Goal: Task Accomplishment & Management: Manage account settings

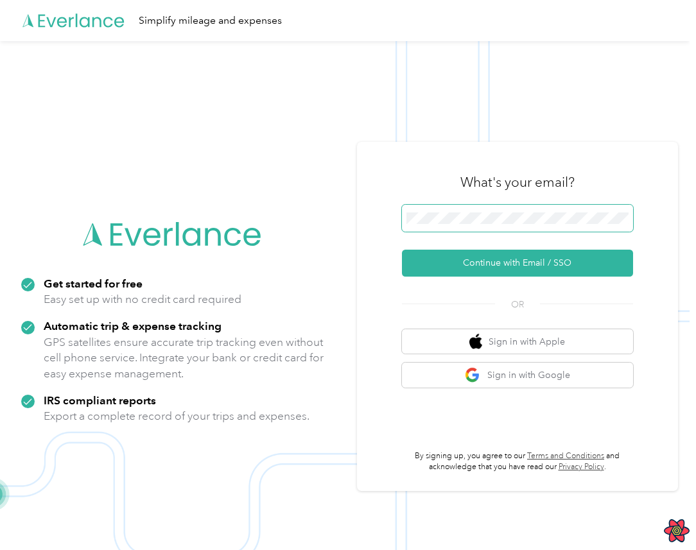
click at [480, 210] on span at bounding box center [517, 218] width 231 height 27
click at [440, 227] on span at bounding box center [517, 218] width 231 height 27
click at [402, 250] on button "Continue with Email / SSO" at bounding box center [517, 263] width 231 height 27
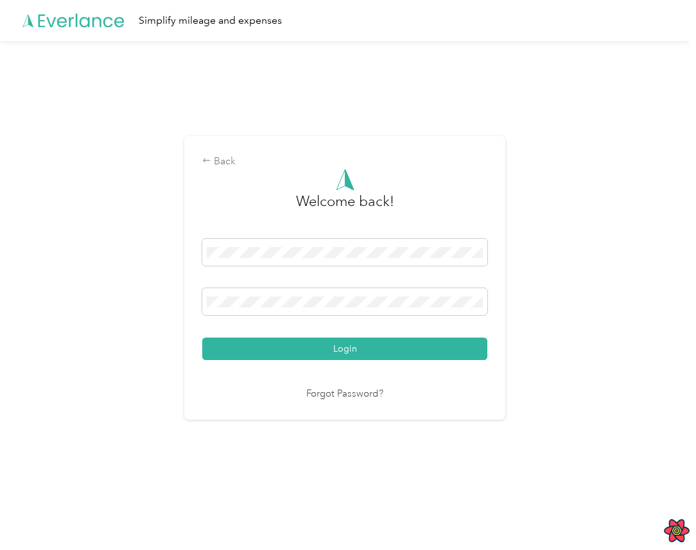
click at [202, 338] on button "Login" at bounding box center [344, 349] width 285 height 22
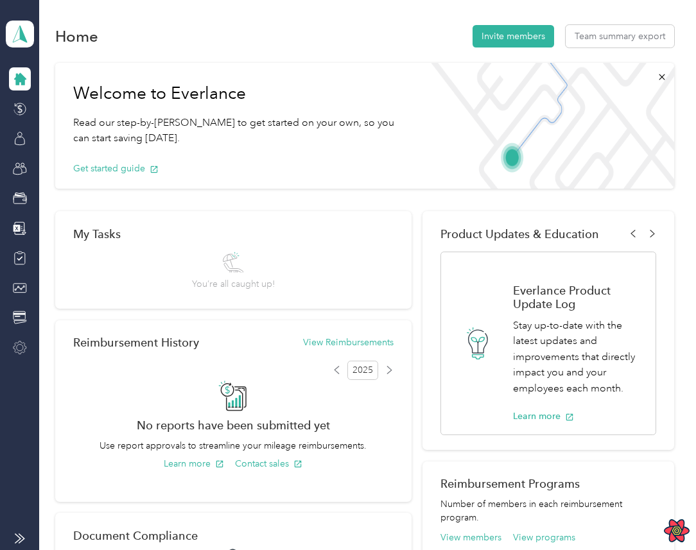
click at [21, 358] on div at bounding box center [20, 347] width 22 height 23
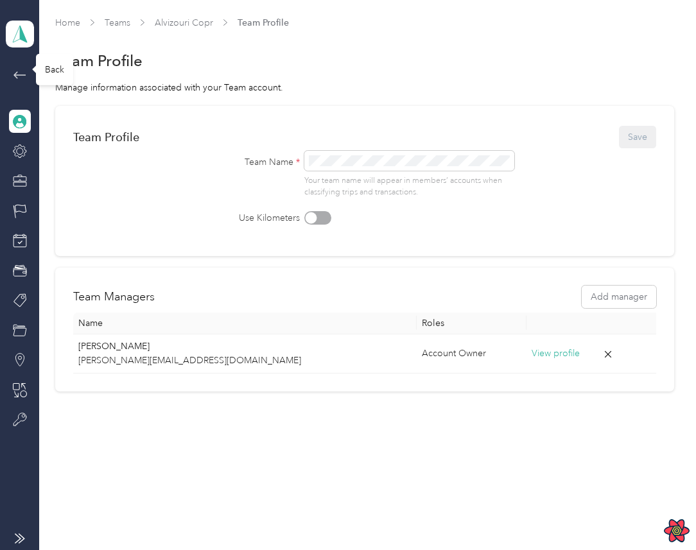
click at [22, 82] on icon at bounding box center [19, 74] width 15 height 15
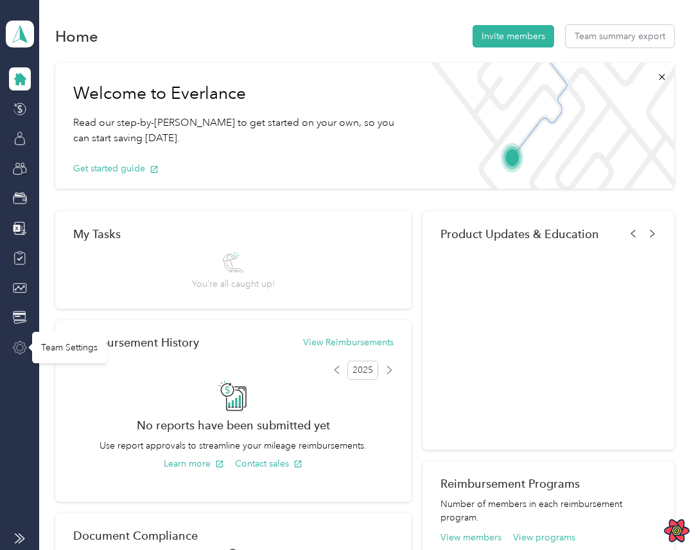
click at [17, 347] on icon at bounding box center [20, 348] width 14 height 14
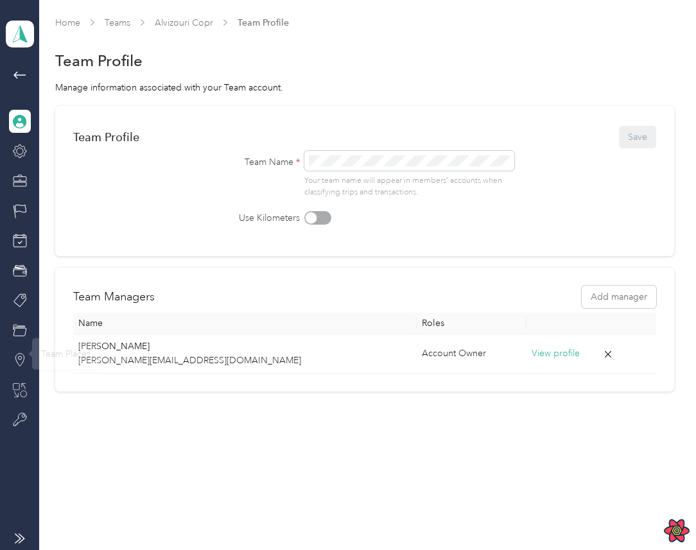
click at [23, 389] on icon at bounding box center [20, 390] width 14 height 14
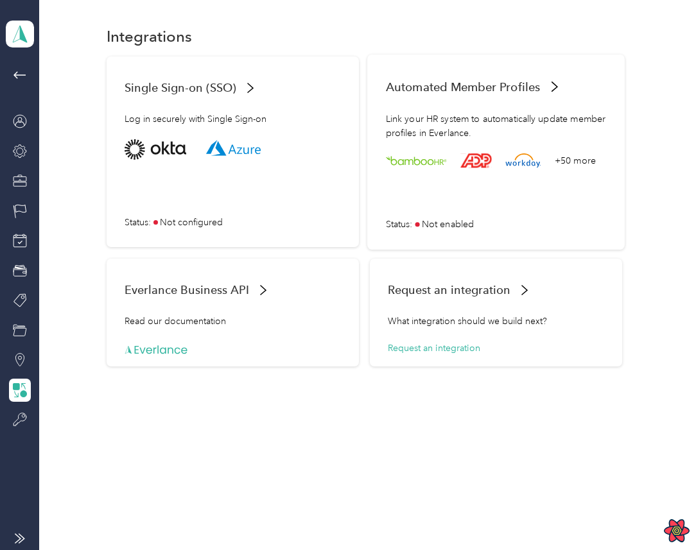
click at [551, 187] on div "+50 more Status : Not enabled" at bounding box center [496, 185] width 221 height 92
click at [21, 177] on icon at bounding box center [19, 179] width 13 height 4
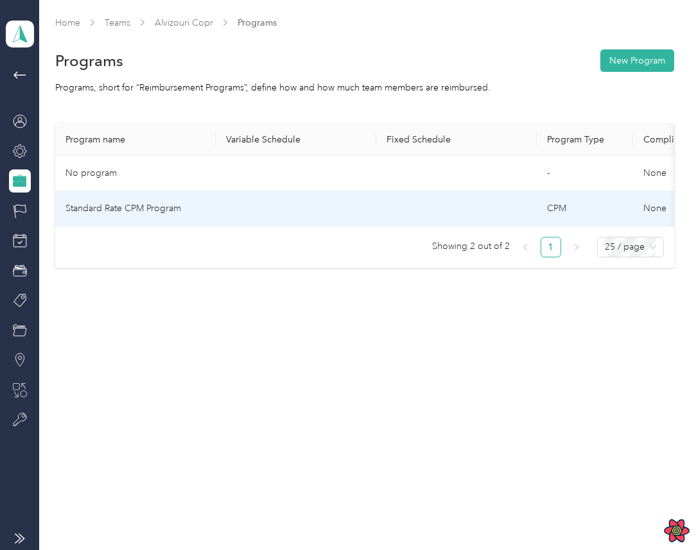
click at [305, 200] on td at bounding box center [296, 208] width 160 height 35
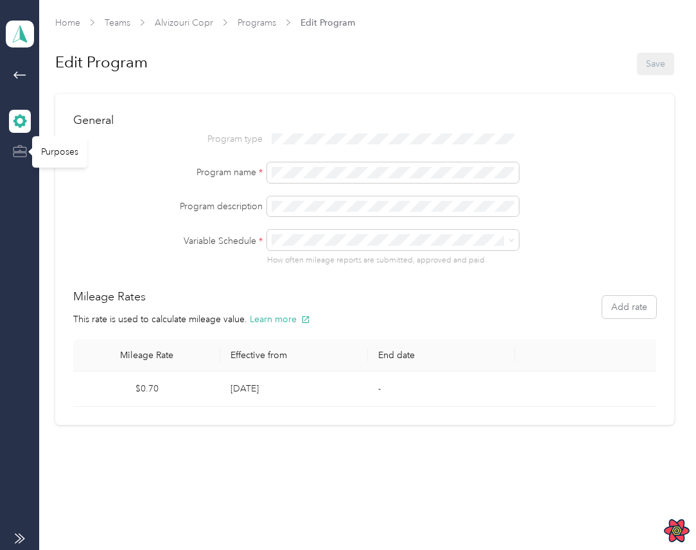
click at [21, 157] on icon at bounding box center [20, 151] width 14 height 14
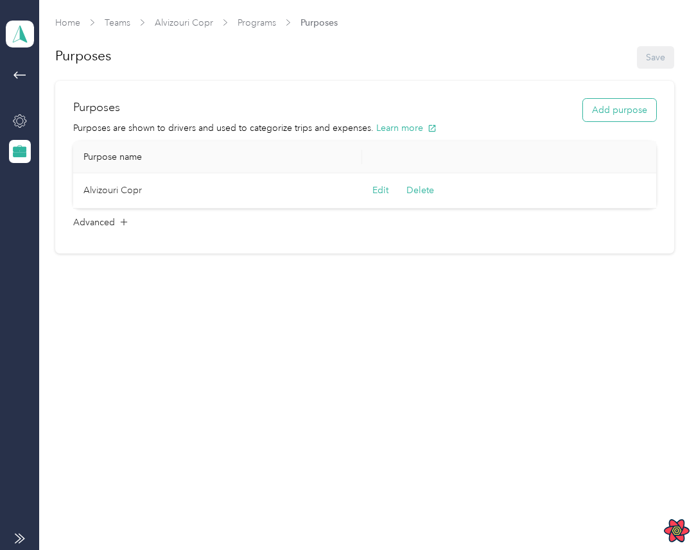
click at [642, 105] on button "Add purpose" at bounding box center [619, 110] width 73 height 22
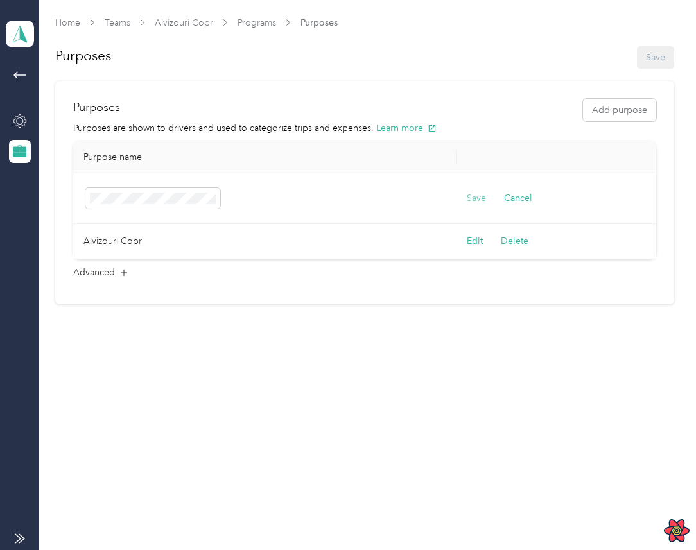
click at [475, 200] on button "Save" at bounding box center [476, 198] width 19 height 14
click at [637, 104] on button "Add purpose" at bounding box center [619, 110] width 73 height 22
click at [627, 109] on button "Add purpose" at bounding box center [619, 110] width 73 height 22
click at [469, 192] on button "Save" at bounding box center [476, 198] width 19 height 14
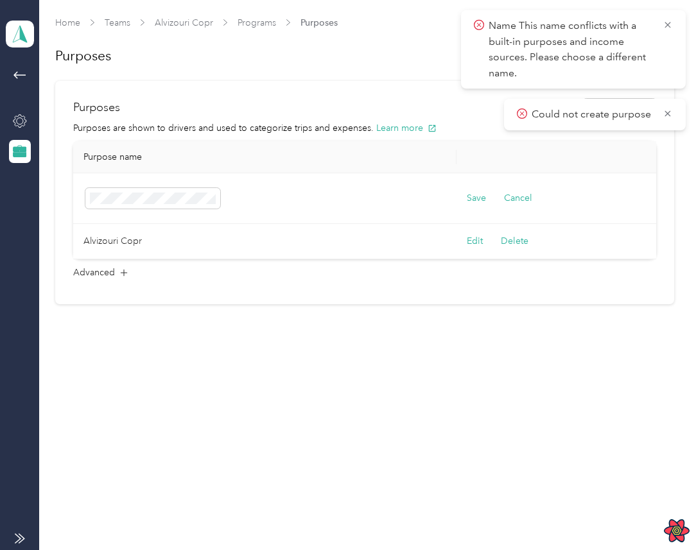
click at [670, 107] on span "Could not create purpose" at bounding box center [595, 115] width 156 height 16
click at [664, 115] on icon at bounding box center [667, 114] width 10 height 12
click at [526, 22] on p "Name This name conflicts with a built-in purposes and income sources. Please ch…" at bounding box center [571, 49] width 164 height 63
click at [512, 70] on p "Name This name conflicts with a built-in purposes and income sources. Please ch…" at bounding box center [571, 49] width 164 height 63
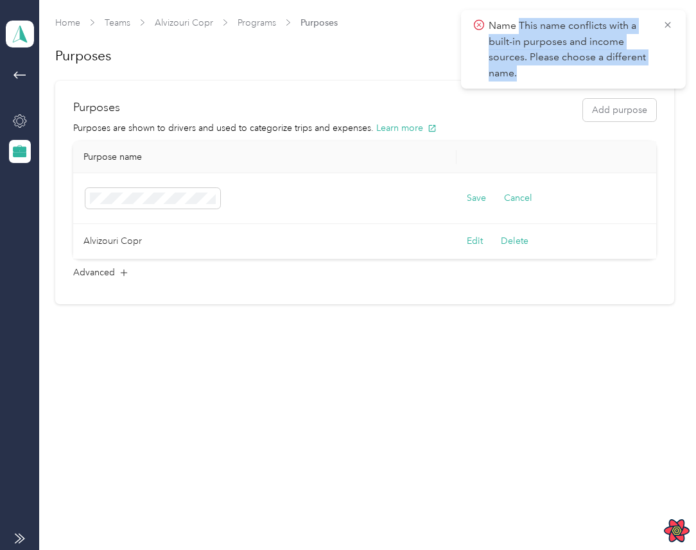
copy p "This name conflicts with a built-in purposes and income sources. Please choose …"
click at [665, 28] on icon at bounding box center [667, 25] width 10 height 12
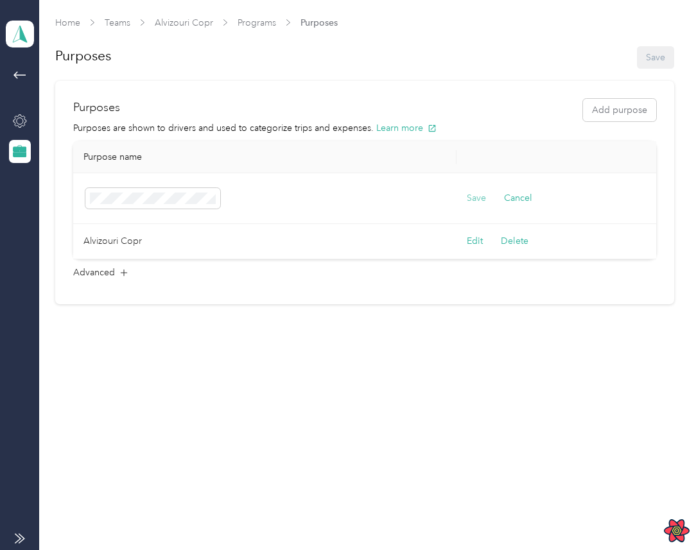
click at [472, 195] on button "Save" at bounding box center [476, 198] width 19 height 14
click at [669, 28] on icon at bounding box center [667, 25] width 10 height 12
click at [501, 101] on div "Purposes Add purpose" at bounding box center [364, 110] width 583 height 22
click at [478, 197] on button "Save" at bounding box center [476, 198] width 19 height 14
click at [437, 150] on th "Purpose name" at bounding box center [264, 157] width 383 height 32
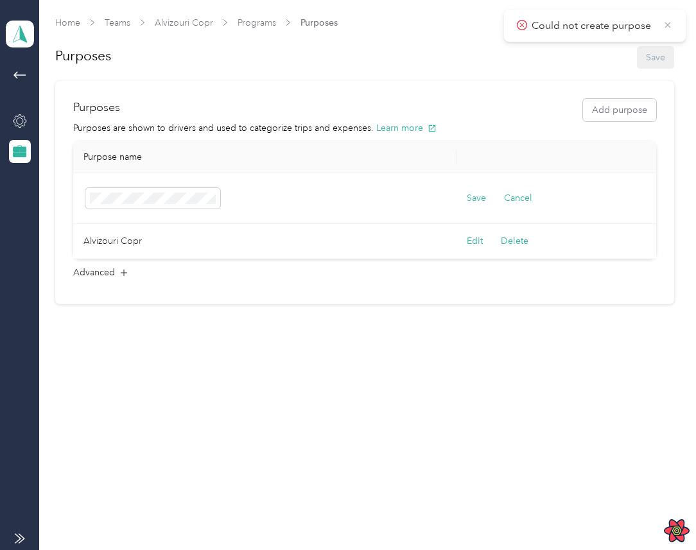
click at [663, 26] on icon at bounding box center [667, 25] width 10 height 12
click at [406, 90] on div "Purposes Add purpose Purposes are shown to drivers and used to categorize trips…" at bounding box center [364, 192] width 619 height 223
click at [476, 191] on button "Save" at bounding box center [476, 198] width 19 height 14
click at [670, 21] on icon at bounding box center [667, 25] width 10 height 12
click at [533, 114] on div "Purposes Add purpose" at bounding box center [364, 110] width 583 height 22
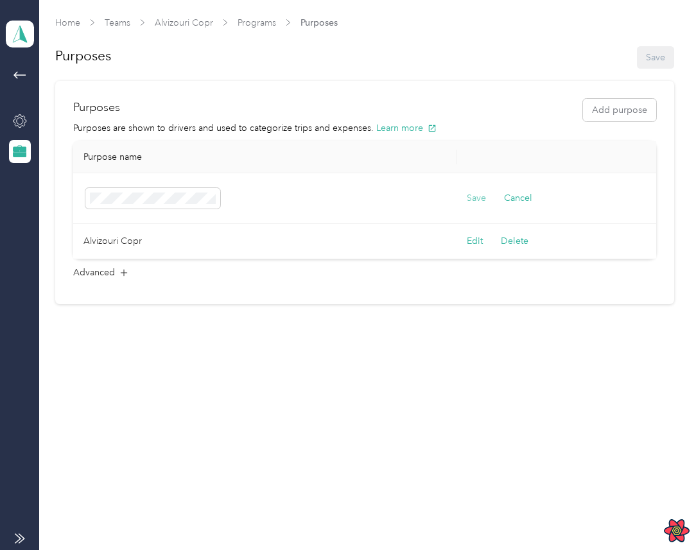
click at [471, 200] on button "Save" at bounding box center [476, 198] width 19 height 14
click at [670, 23] on icon at bounding box center [667, 25] width 10 height 12
click at [483, 192] on button "Save" at bounding box center [476, 198] width 19 height 14
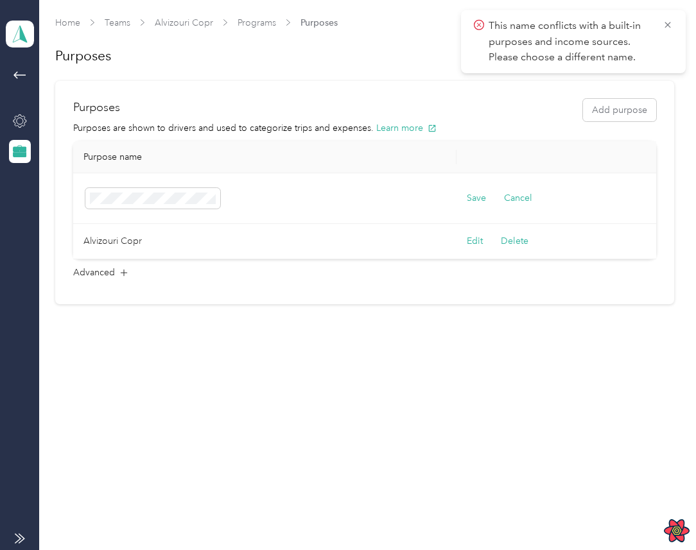
click at [463, 197] on td "Save Cancel" at bounding box center [559, 198] width 206 height 51
click at [472, 196] on button "Save" at bounding box center [476, 198] width 19 height 14
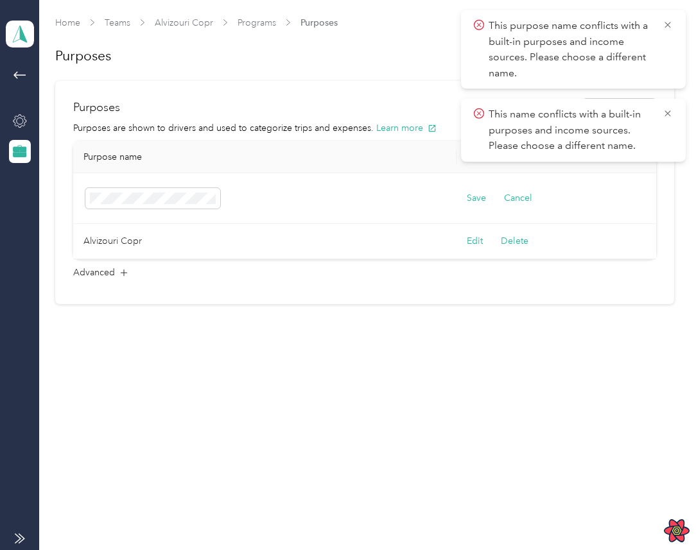
click at [539, 48] on p "This purpose name conflicts with a built-in purposes and income sources. Please…" at bounding box center [571, 49] width 164 height 63
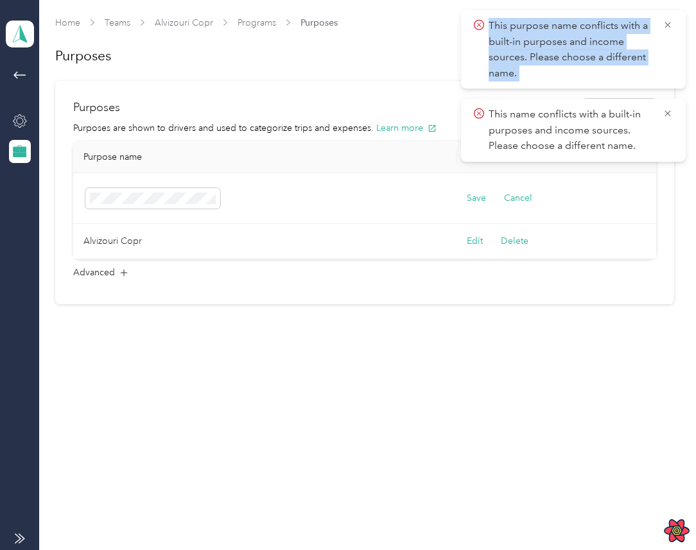
copy div "This purpose name conflicts with a built-in purposes and income sources. Please…"
click at [595, 297] on div "Purposes Add purpose Purposes are shown to drivers and used to categorize trips…" at bounding box center [364, 192] width 619 height 223
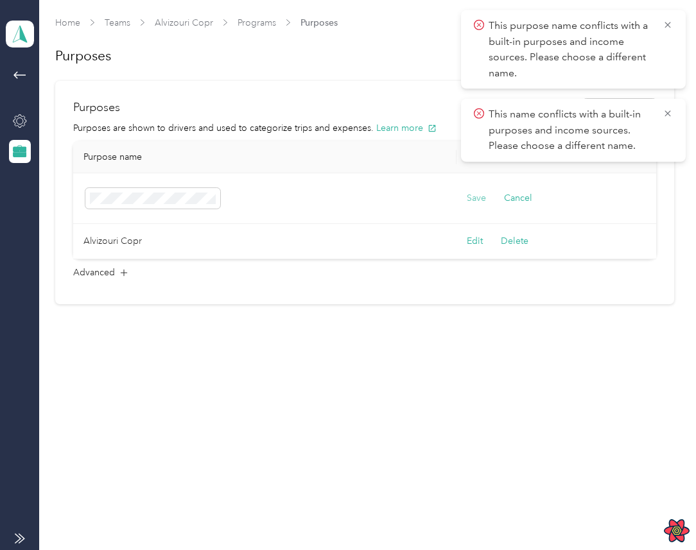
click at [479, 198] on button "Save" at bounding box center [476, 198] width 19 height 14
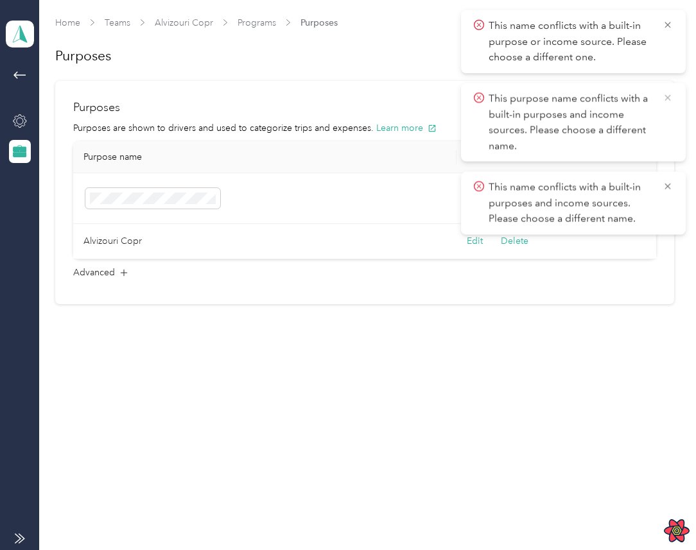
click at [668, 100] on icon at bounding box center [667, 98] width 10 height 12
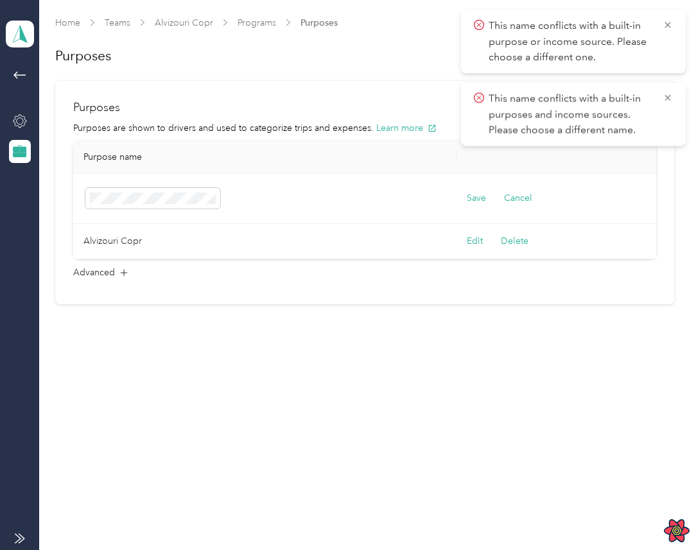
click at [668, 100] on icon at bounding box center [667, 98] width 10 height 12
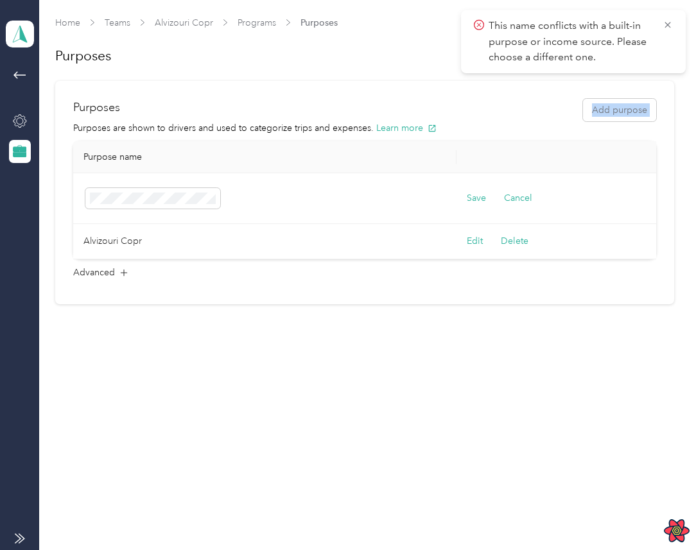
click at [668, 100] on div "Purposes Add purpose Purposes are shown to drivers and used to categorize trips…" at bounding box center [364, 192] width 619 height 223
click at [471, 191] on button "Save" at bounding box center [476, 198] width 19 height 14
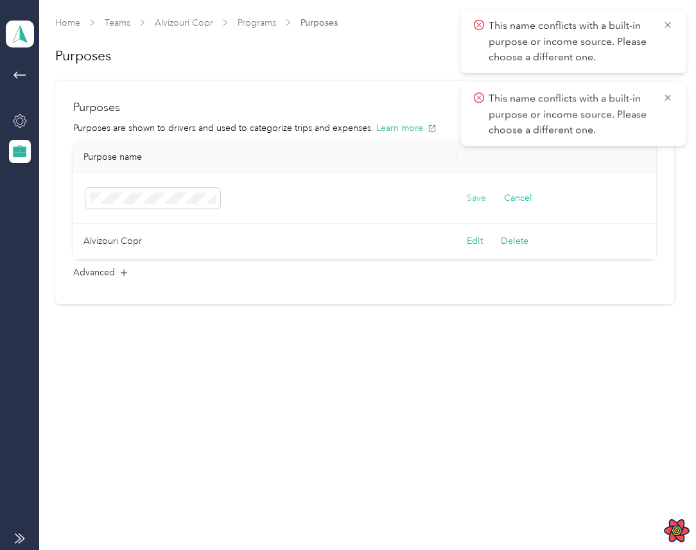
click at [478, 195] on button "Save" at bounding box center [476, 198] width 19 height 14
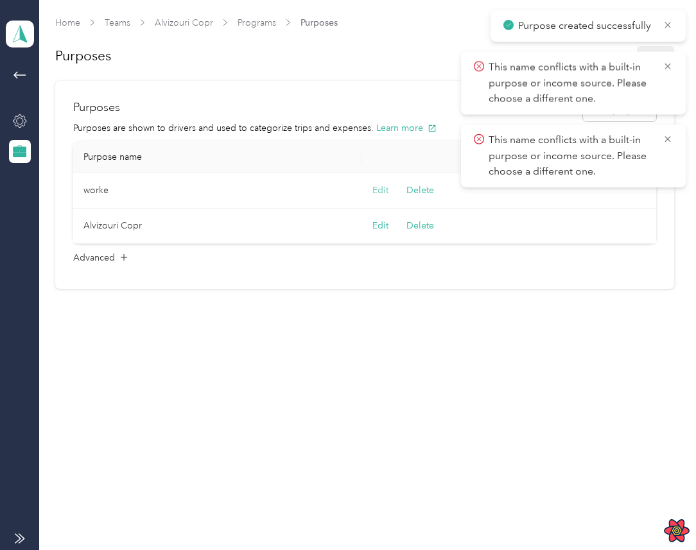
click at [379, 191] on button "Edit" at bounding box center [380, 191] width 16 height 14
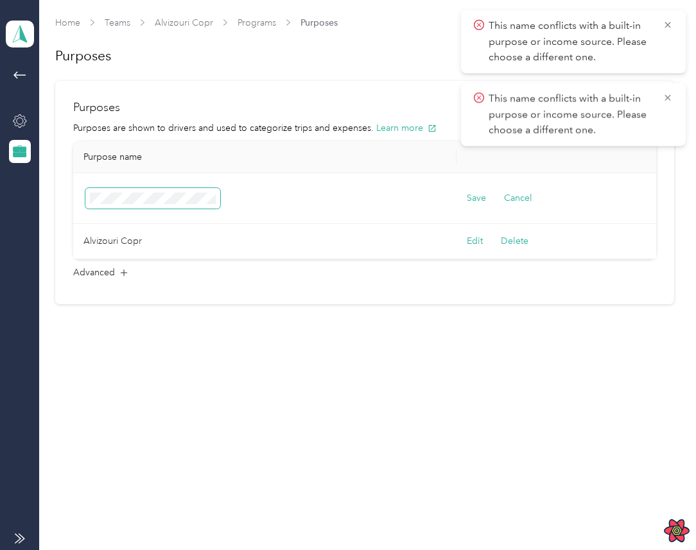
click at [205, 191] on span at bounding box center [152, 198] width 135 height 21
click at [468, 195] on button "Save" at bounding box center [476, 198] width 19 height 14
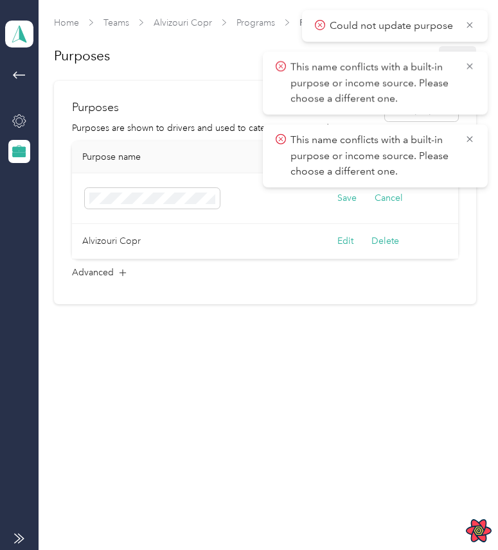
click at [342, 85] on p "This name conflicts with a built-in purpose or income source. Please choose a d…" at bounding box center [372, 84] width 164 height 48
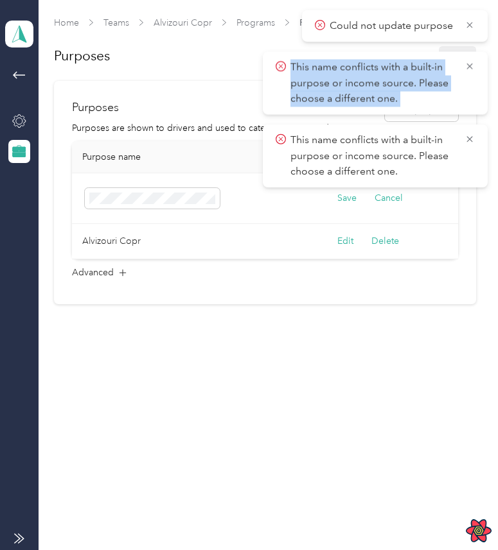
click at [408, 100] on p "This name conflicts with a built-in purpose or income source. Please choose a d…" at bounding box center [372, 84] width 164 height 48
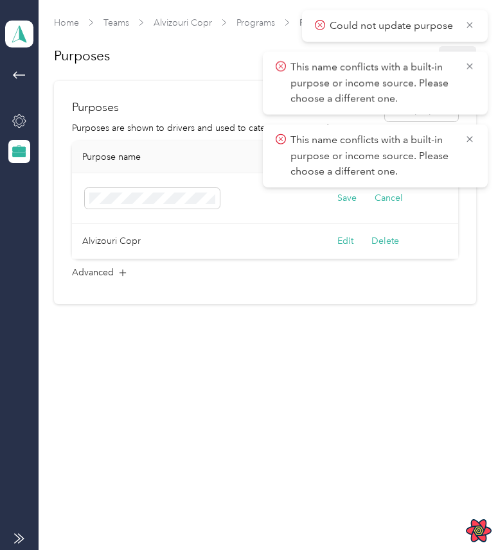
click at [408, 100] on p "This name conflicts with a built-in purpose or income source. Please choose a d…" at bounding box center [372, 84] width 164 height 48
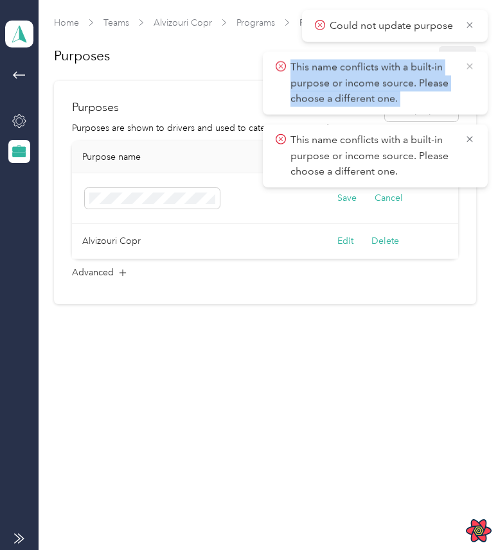
click at [469, 67] on icon at bounding box center [469, 66] width 10 height 12
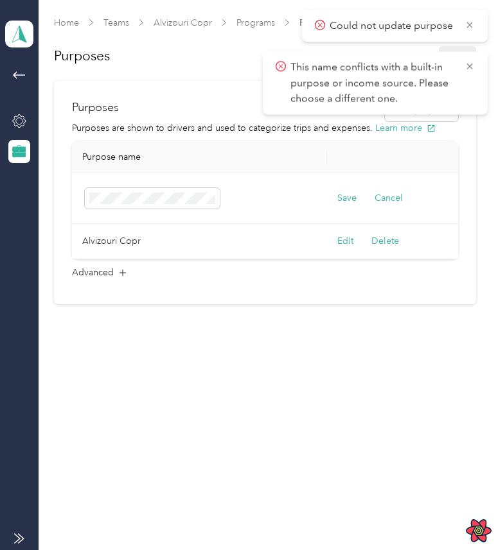
click at [469, 67] on icon at bounding box center [469, 66] width 10 height 12
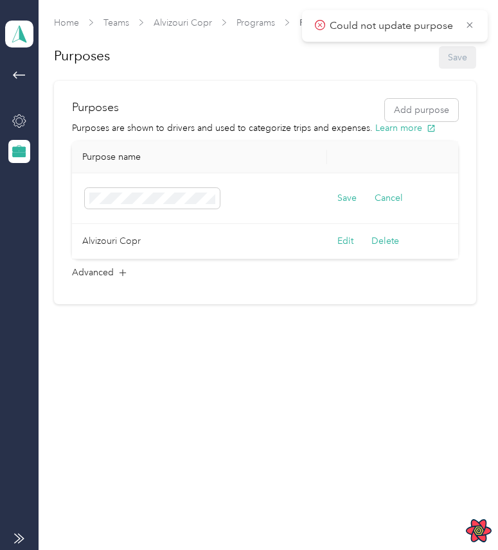
click at [467, 34] on div "Could not update purpose" at bounding box center [395, 25] width 186 height 31
click at [471, 26] on icon at bounding box center [469, 25] width 6 height 6
click at [322, 129] on p "Purposes are shown to drivers and used to categorize trips and expenses. Learn …" at bounding box center [264, 127] width 385 height 13
click at [341, 196] on button "Save" at bounding box center [346, 198] width 19 height 14
click at [358, 199] on div "Save Cancel" at bounding box center [369, 198] width 65 height 14
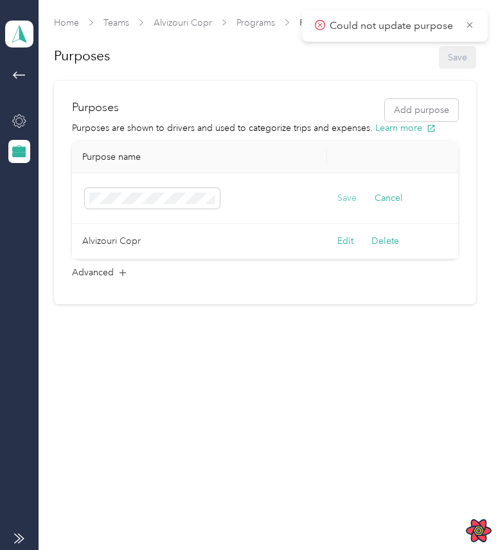
click at [350, 199] on button "Save" at bounding box center [346, 198] width 19 height 14
click at [17, 78] on icon at bounding box center [19, 74] width 15 height 15
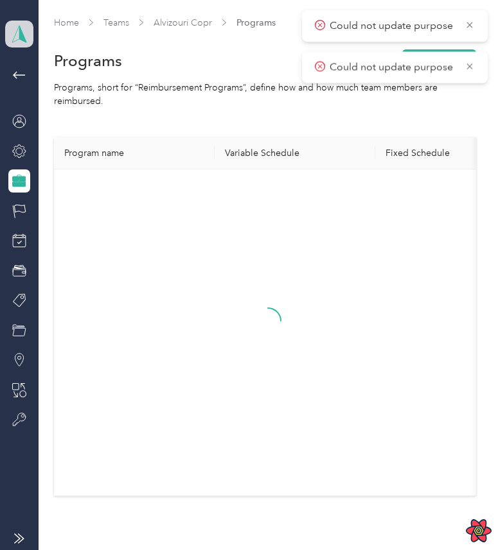
click at [20, 43] on span at bounding box center [19, 34] width 28 height 27
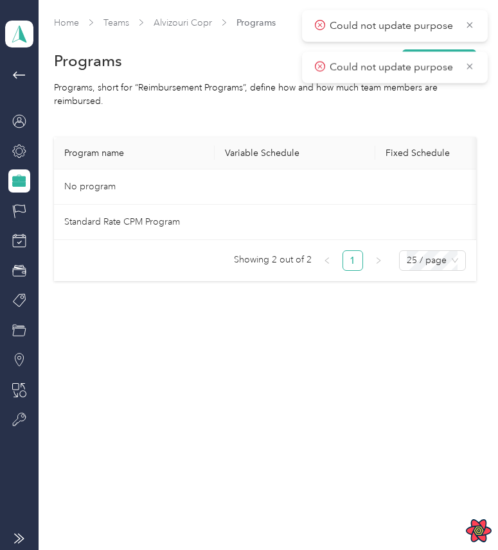
click at [37, 101] on div "Team dashboard" at bounding box center [51, 105] width 71 height 13
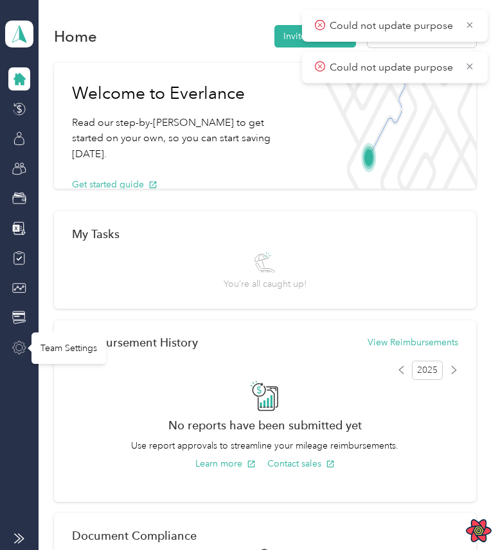
click at [19, 343] on icon at bounding box center [19, 347] width 13 height 13
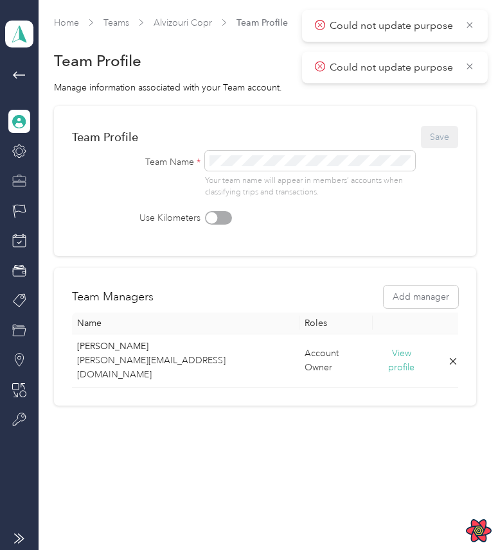
click at [20, 180] on icon at bounding box center [19, 179] width 13 height 4
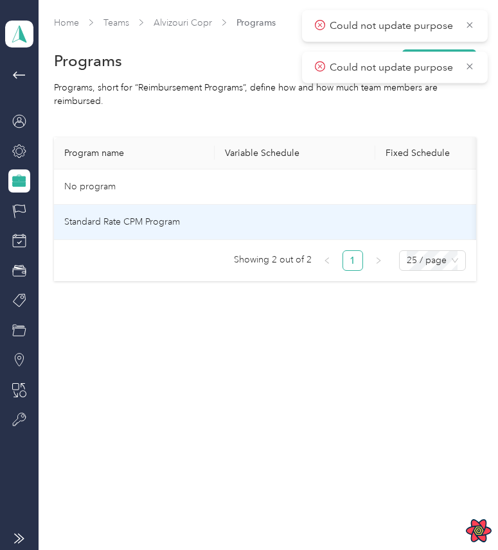
click at [262, 210] on td at bounding box center [294, 222] width 160 height 35
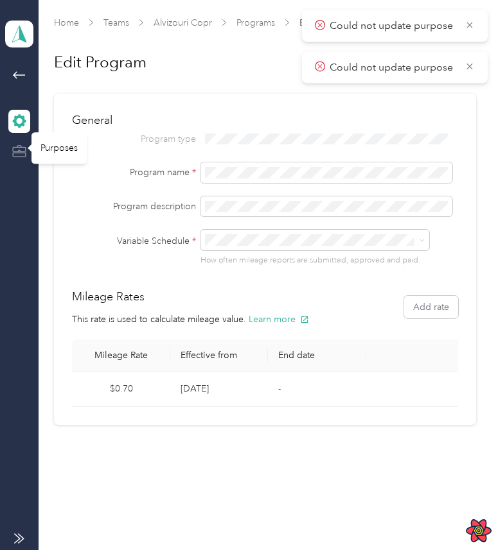
click at [21, 155] on icon at bounding box center [19, 151] width 14 height 14
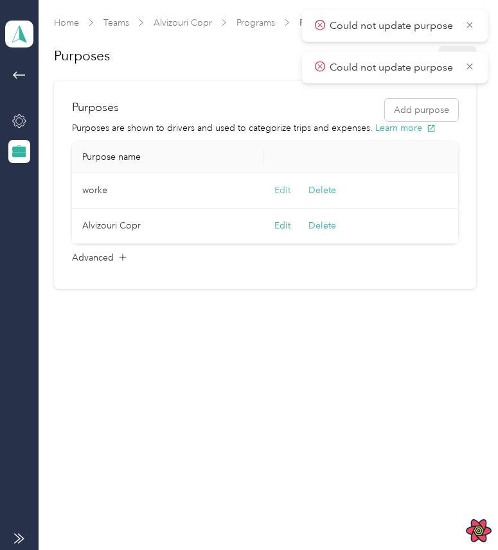
click at [277, 189] on button "Edit" at bounding box center [282, 191] width 16 height 14
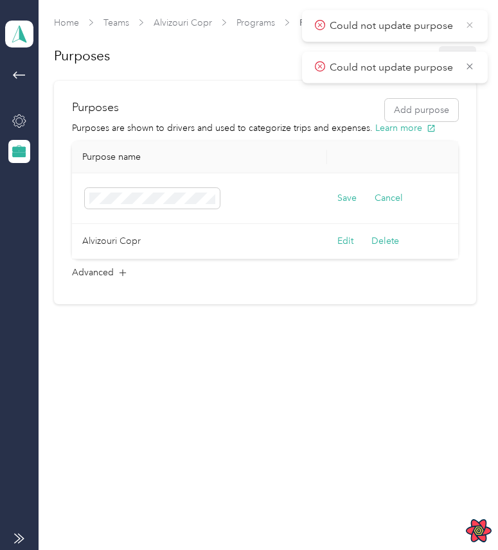
click at [469, 24] on icon at bounding box center [469, 25] width 6 height 6
click at [469, 24] on icon at bounding box center [469, 25] width 10 height 12
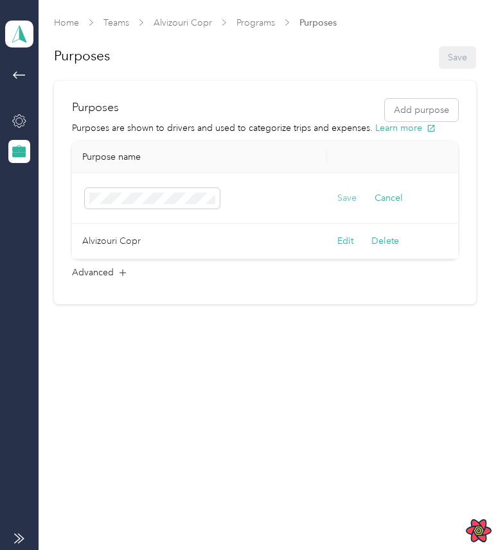
click at [349, 196] on button "Save" at bounding box center [346, 198] width 19 height 14
click at [471, 26] on icon at bounding box center [469, 25] width 6 height 6
click at [349, 200] on button "Save" at bounding box center [346, 198] width 19 height 14
click at [469, 20] on icon at bounding box center [469, 25] width 10 height 12
click at [342, 202] on button "Save" at bounding box center [346, 198] width 19 height 14
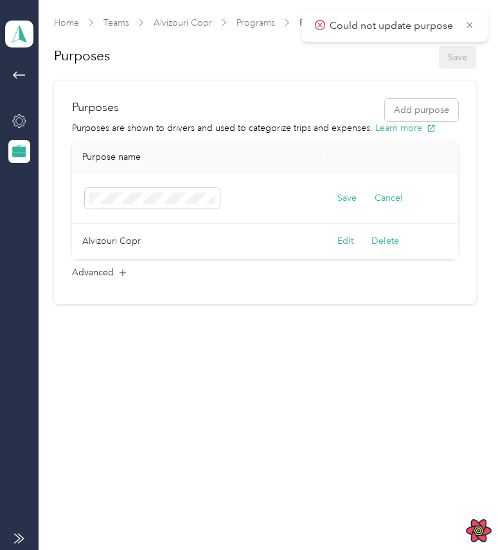
click at [213, 186] on td at bounding box center [199, 198] width 255 height 51
click at [343, 195] on button "Save" at bounding box center [346, 198] width 19 height 14
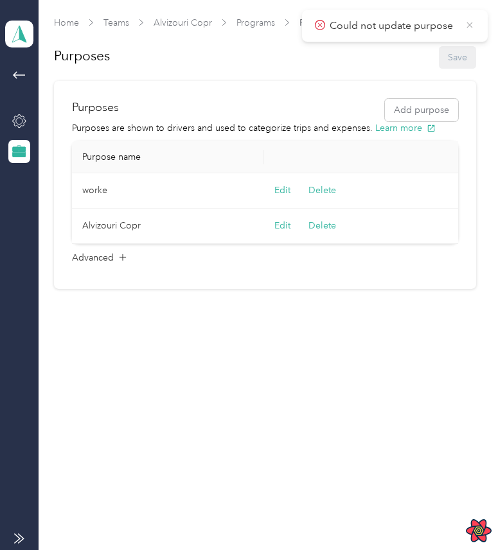
click at [473, 25] on icon at bounding box center [469, 25] width 10 height 12
click at [329, 189] on button "Delete" at bounding box center [322, 190] width 28 height 13
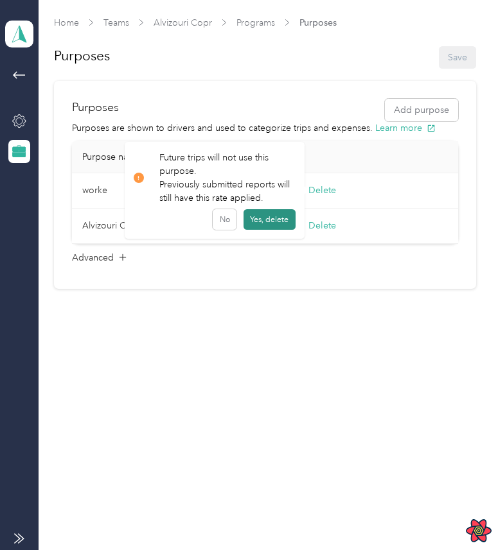
click at [270, 215] on button "Yes, delete" at bounding box center [269, 219] width 52 height 21
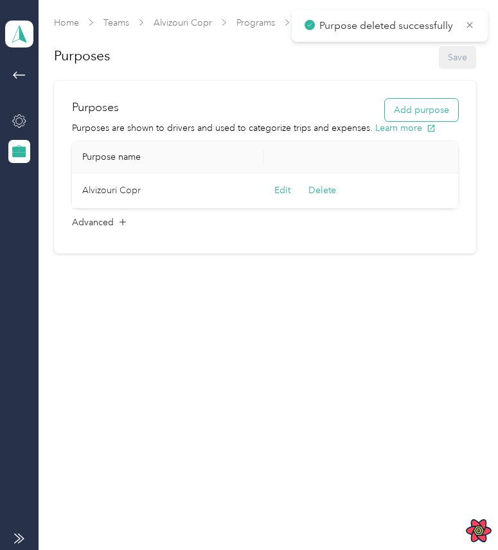
click at [428, 110] on button "Add purpose" at bounding box center [421, 110] width 73 height 22
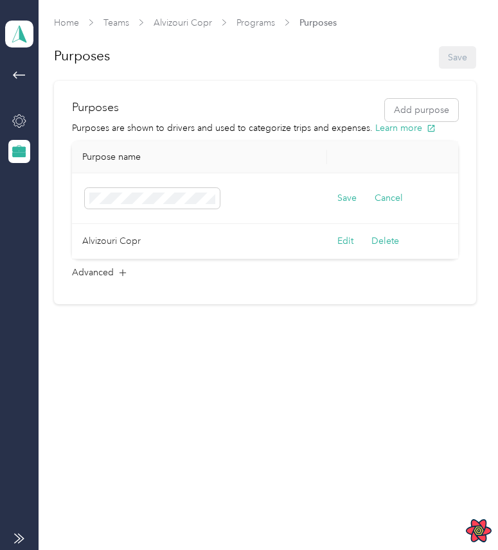
click at [333, 191] on td "Save Cancel" at bounding box center [395, 198] width 137 height 51
click at [340, 197] on button "Save" at bounding box center [346, 198] width 19 height 14
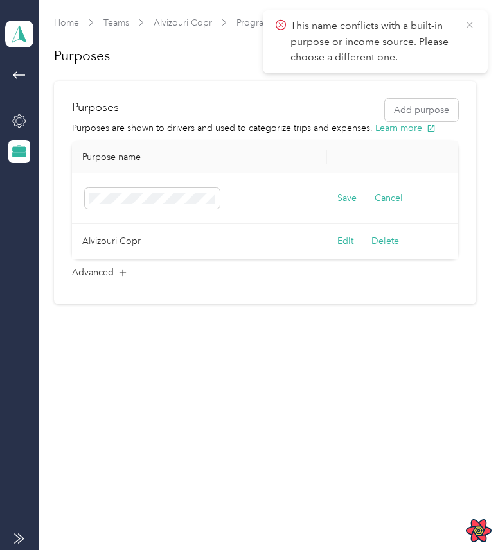
click at [465, 24] on icon at bounding box center [469, 25] width 10 height 12
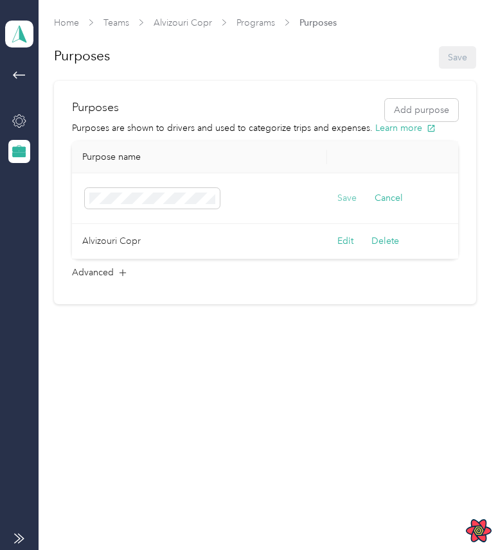
click at [350, 191] on button "Save" at bounding box center [346, 198] width 19 height 14
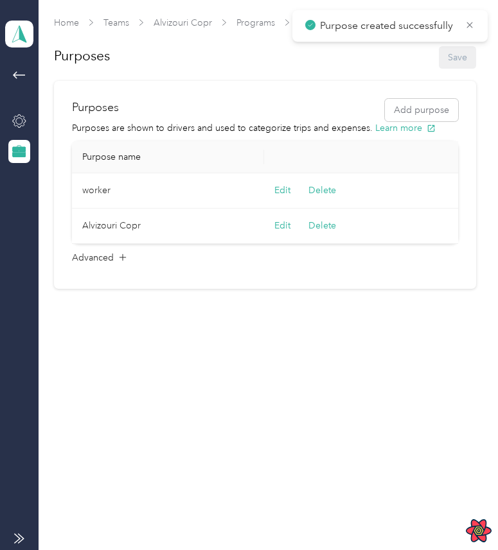
click at [296, 186] on div "Edit Delete" at bounding box center [363, 191] width 179 height 14
click at [282, 187] on button "Edit" at bounding box center [282, 191] width 16 height 14
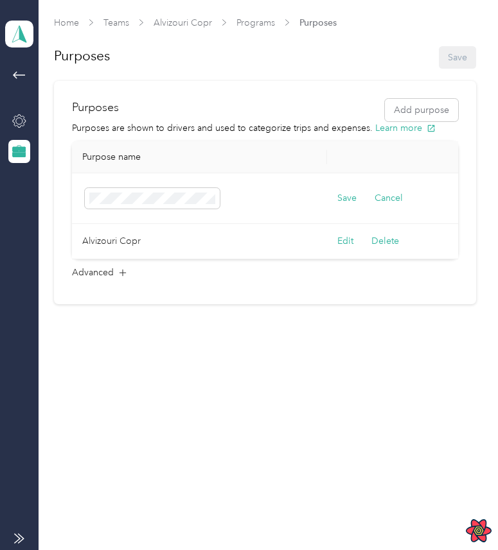
click at [346, 206] on td "Save Cancel" at bounding box center [395, 198] width 137 height 51
click at [352, 198] on button "Save" at bounding box center [346, 198] width 19 height 14
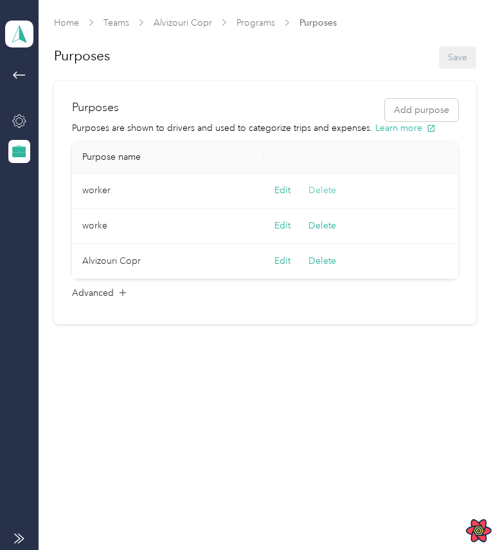
click at [324, 193] on button "Delete" at bounding box center [322, 190] width 28 height 13
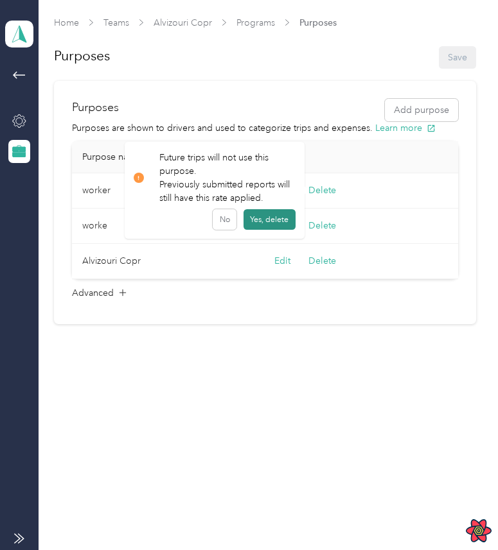
click at [279, 227] on button "Yes, delete" at bounding box center [269, 219] width 52 height 21
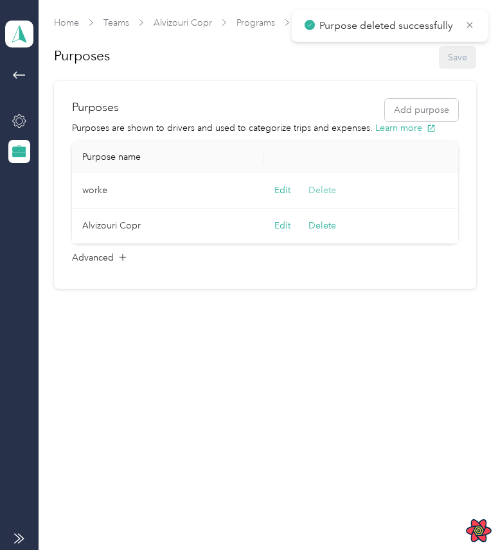
click at [327, 186] on button "Delete" at bounding box center [322, 190] width 28 height 13
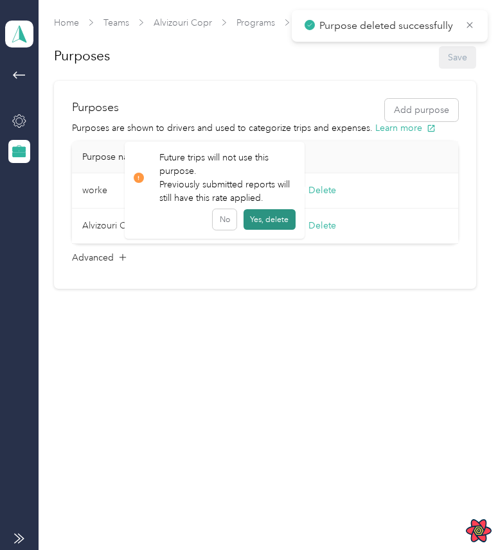
click at [274, 217] on button "Yes, delete" at bounding box center [269, 219] width 52 height 21
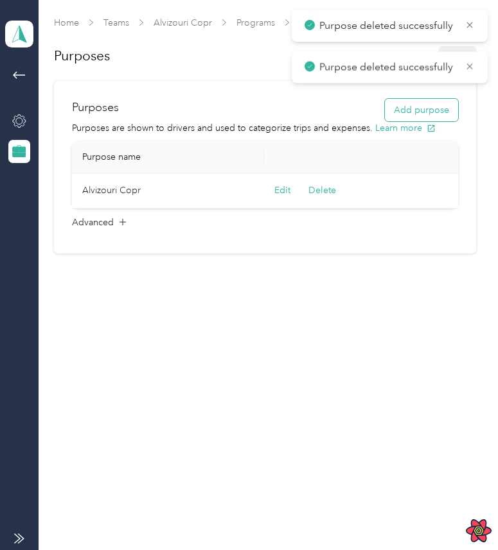
click at [446, 105] on button "Add purpose" at bounding box center [421, 110] width 73 height 22
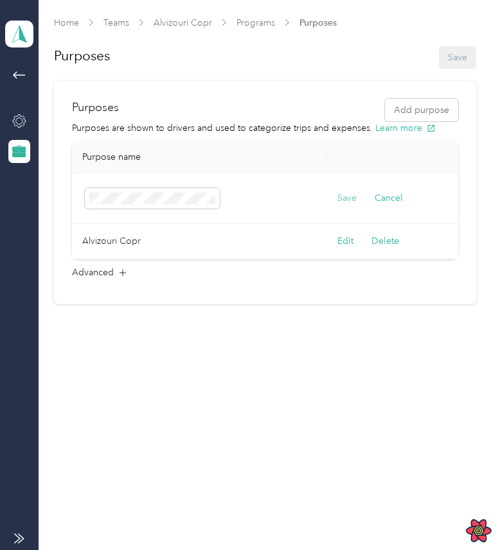
click at [340, 196] on button "Save" at bounding box center [346, 198] width 19 height 14
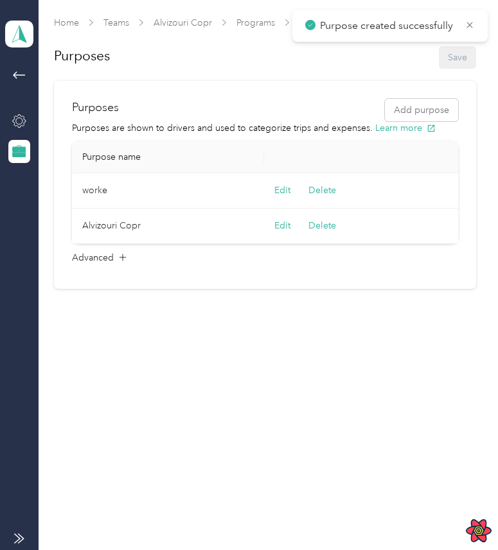
click at [292, 193] on div "Edit Delete" at bounding box center [363, 191] width 179 height 14
click at [280, 191] on button "Edit" at bounding box center [282, 191] width 16 height 14
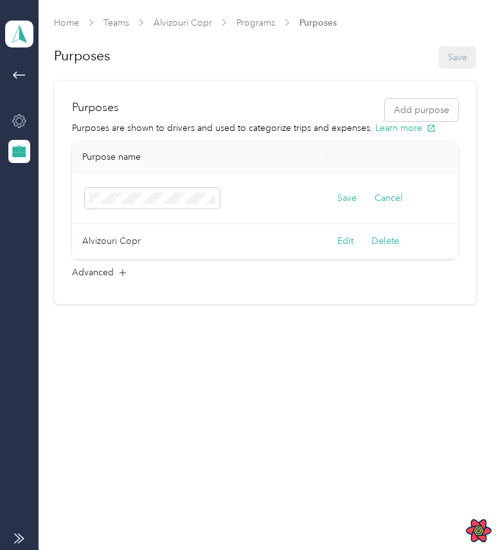
click at [334, 200] on td "Save Cancel" at bounding box center [395, 198] width 137 height 51
click at [341, 200] on button "Save" at bounding box center [346, 198] width 19 height 14
click at [263, 372] on div "Home Teams Alvizouri Copr Programs Purposes Purposes Save Purposes Add purpose …" at bounding box center [265, 275] width 453 height 550
click at [469, 26] on icon at bounding box center [469, 25] width 6 height 6
click at [346, 197] on button "Save" at bounding box center [346, 198] width 19 height 14
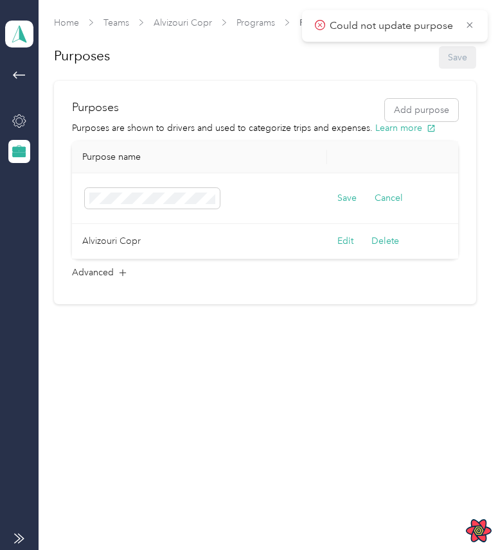
click at [384, 80] on section "Home Teams Alvizouri Copr Programs Purposes Purposes Save Purposes Add purpose …" at bounding box center [264, 160] width 421 height 288
click at [340, 196] on button "Save" at bounding box center [346, 198] width 19 height 14
click at [474, 28] on div "Could not update purpose" at bounding box center [395, 25] width 186 height 31
click at [471, 24] on icon at bounding box center [469, 25] width 10 height 12
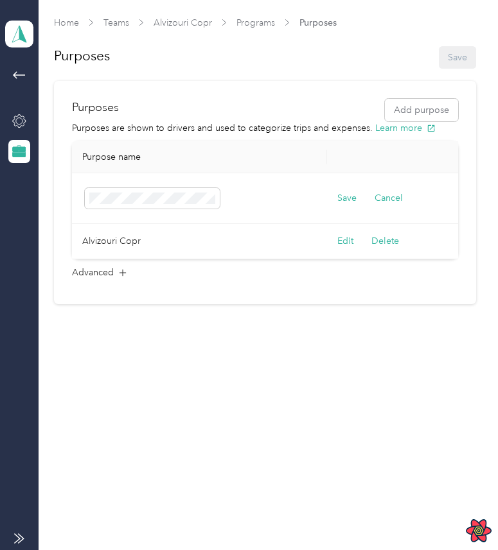
click at [331, 197] on td "Save Cancel" at bounding box center [395, 198] width 137 height 51
click at [341, 198] on button "Save" at bounding box center [346, 198] width 19 height 14
click at [467, 24] on icon at bounding box center [469, 25] width 10 height 12
click at [343, 190] on td "Save Cancel" at bounding box center [395, 198] width 137 height 51
click at [343, 193] on button "Save" at bounding box center [346, 198] width 19 height 14
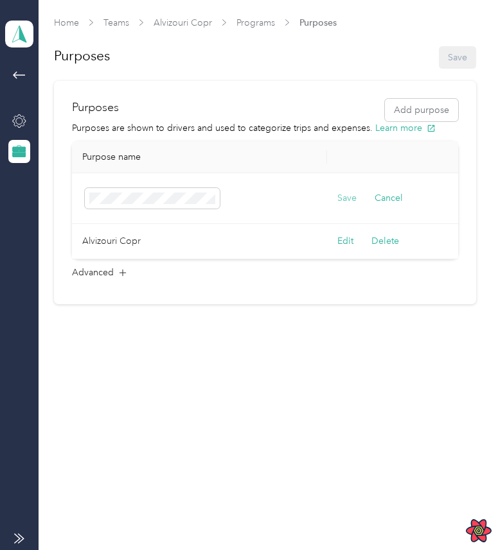
click at [343, 193] on button "Save" at bounding box center [346, 198] width 19 height 14
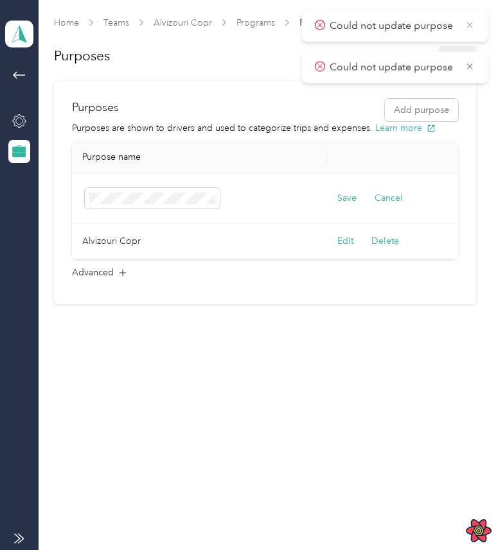
click at [469, 21] on icon at bounding box center [469, 25] width 10 height 12
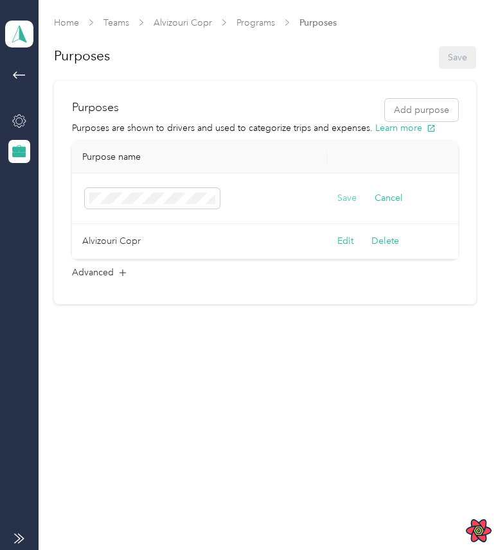
click at [347, 195] on button "Save" at bounding box center [346, 198] width 19 height 14
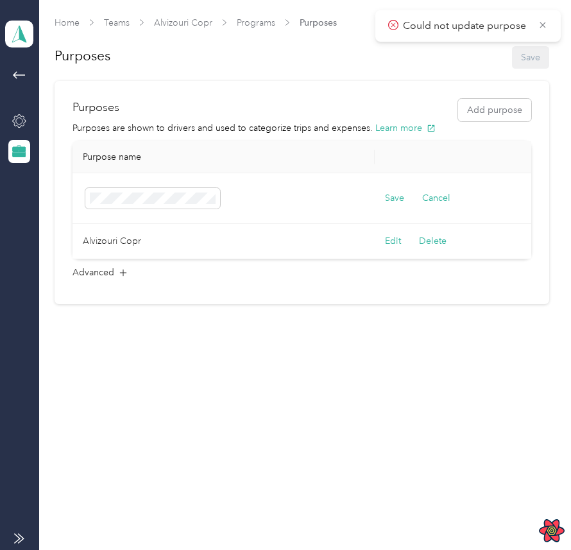
click at [385, 189] on td "Save Cancel" at bounding box center [456, 198] width 162 height 51
click at [392, 198] on button "Save" at bounding box center [394, 198] width 19 height 14
click at [397, 196] on button "Save" at bounding box center [394, 198] width 19 height 14
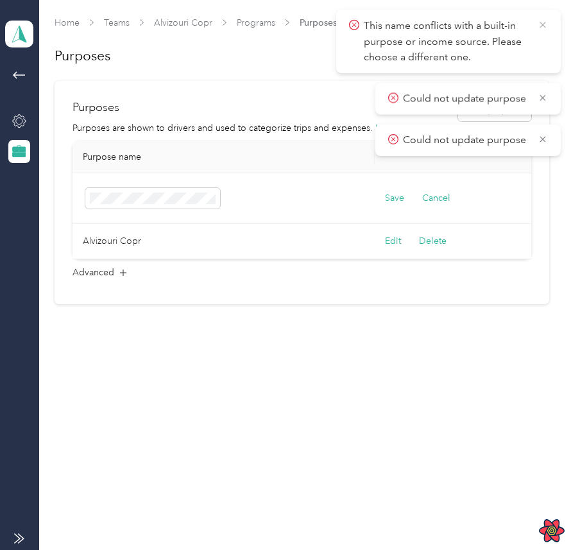
click at [542, 24] on icon at bounding box center [543, 25] width 6 height 6
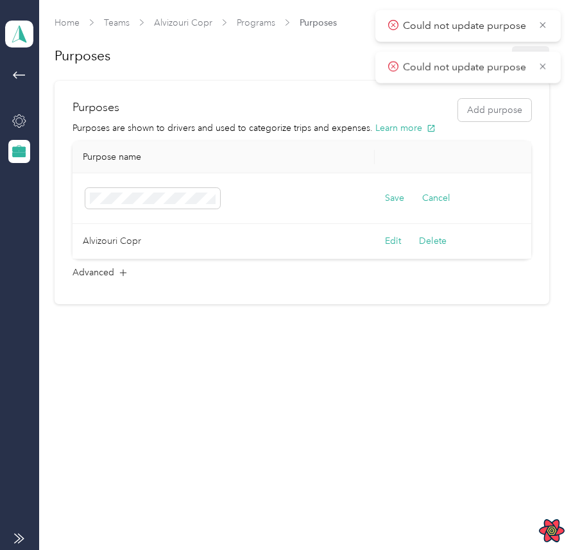
click at [542, 24] on icon at bounding box center [543, 25] width 6 height 6
click at [398, 201] on button "Save" at bounding box center [394, 198] width 19 height 14
click at [371, 182] on td at bounding box center [224, 198] width 302 height 51
click at [496, 159] on th at bounding box center [456, 157] width 162 height 32
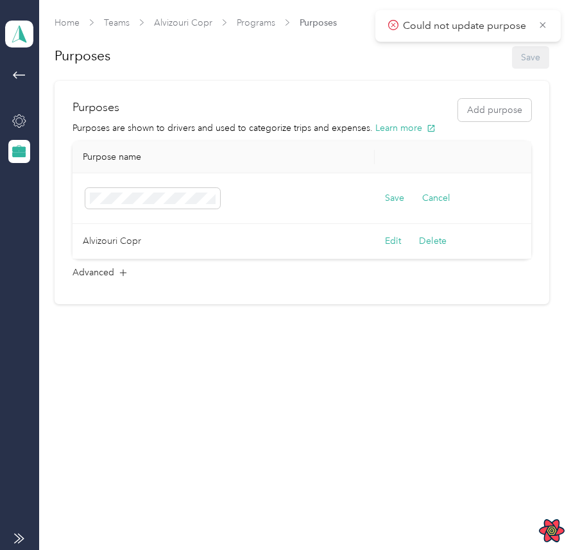
click at [420, 184] on td "Save Cancel" at bounding box center [456, 198] width 162 height 51
click at [394, 194] on button "Save" at bounding box center [394, 198] width 19 height 14
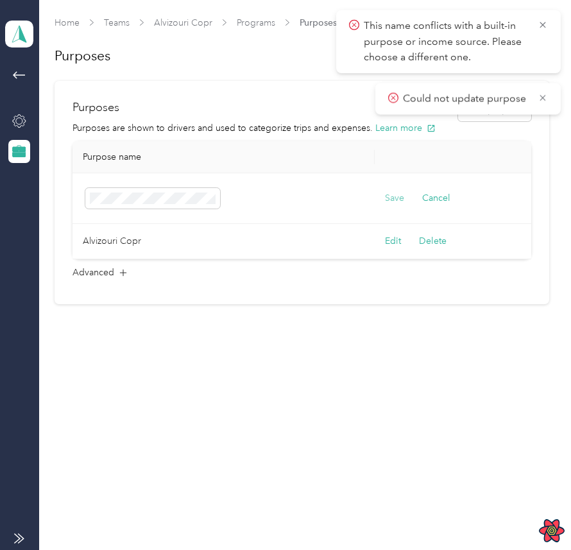
click at [394, 195] on button "Save" at bounding box center [394, 198] width 19 height 14
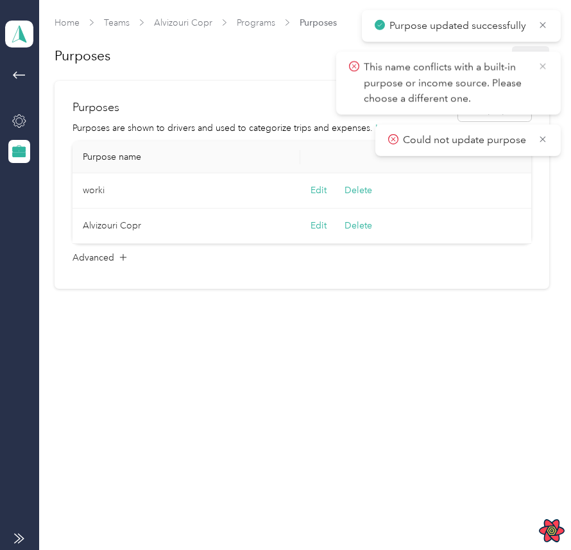
click at [545, 62] on icon at bounding box center [543, 66] width 10 height 12
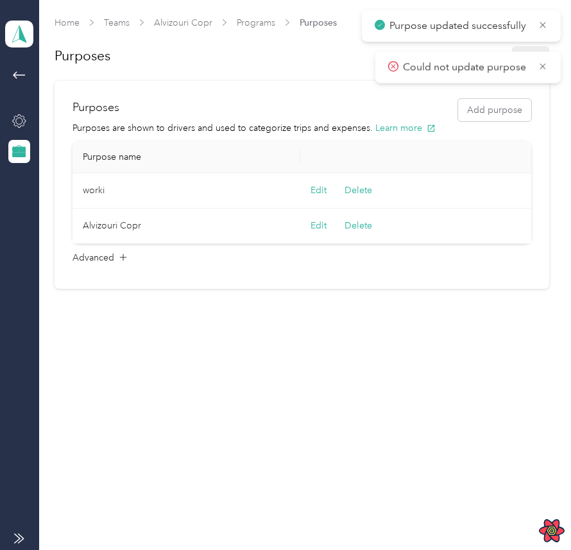
click at [545, 62] on icon at bounding box center [543, 66] width 10 height 12
click at [544, 19] on icon at bounding box center [543, 25] width 10 height 12
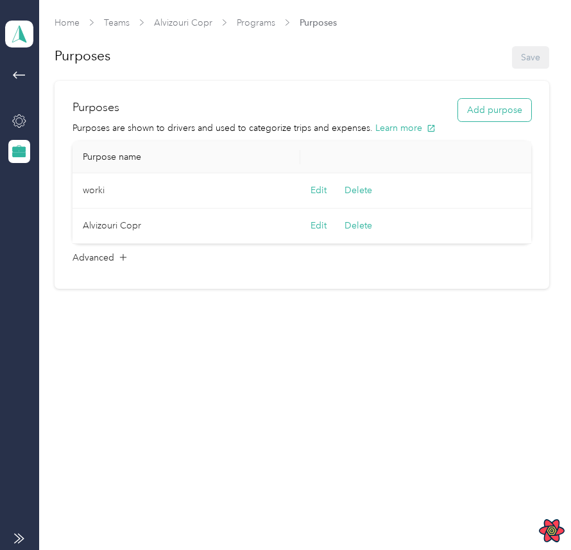
click at [495, 105] on button "Add purpose" at bounding box center [494, 110] width 73 height 22
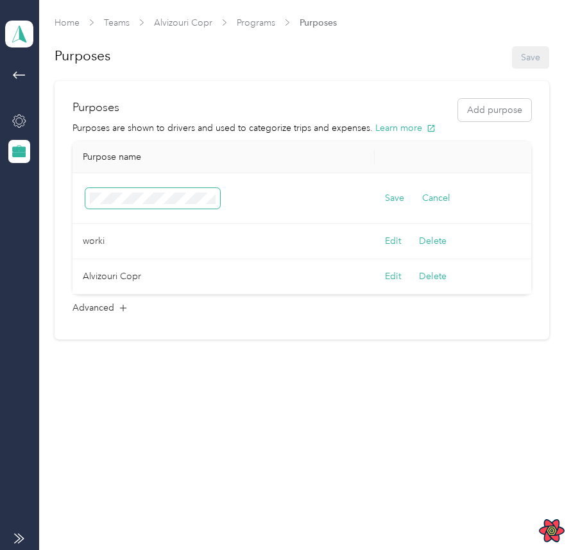
click at [169, 191] on span at bounding box center [152, 198] width 135 height 21
click at [402, 199] on button "Save" at bounding box center [394, 198] width 19 height 14
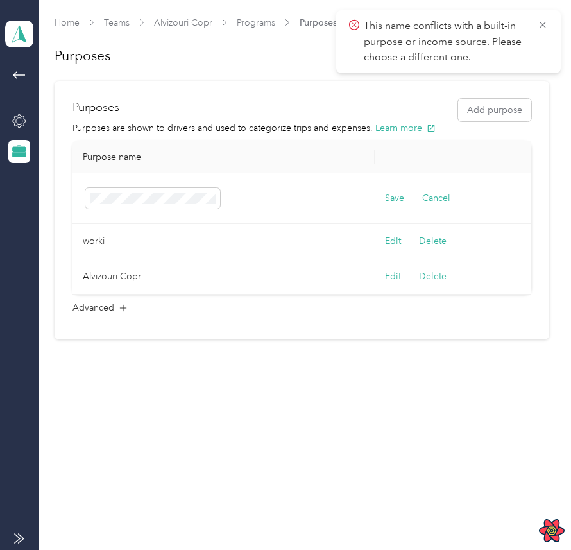
click at [470, 42] on p "This name conflicts with a built-in purpose or income source. Please choose a d…" at bounding box center [446, 42] width 164 height 48
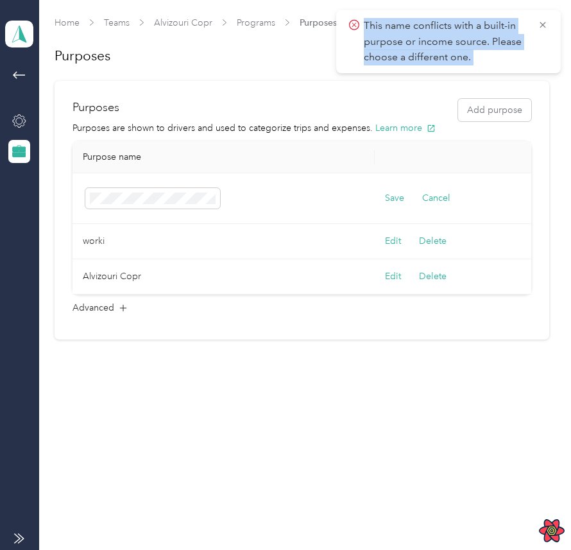
click at [470, 42] on p "This name conflicts with a built-in purpose or income source. Please choose a d…" at bounding box center [446, 42] width 164 height 48
click at [507, 60] on p "This name conflicts with a built-in purpose or income source. Please choose a d…" at bounding box center [446, 42] width 164 height 48
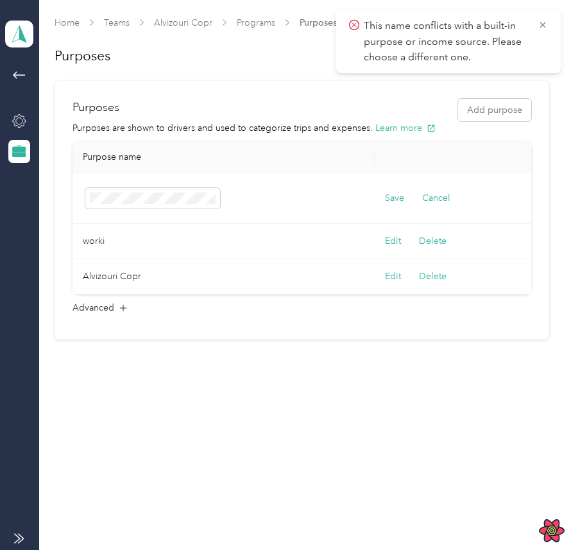
click at [507, 60] on p "This name conflicts with a built-in purpose or income source. Please choose a d…" at bounding box center [446, 42] width 164 height 48
click at [467, 55] on p "This name conflicts with a built-in purpose or income source. Please choose a d…" at bounding box center [446, 42] width 164 height 48
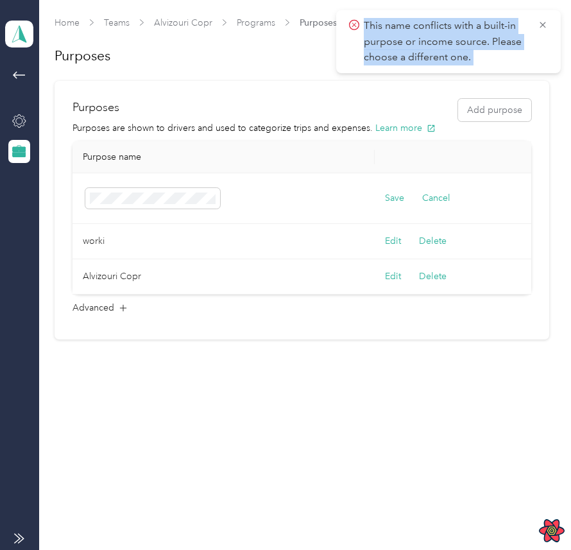
click at [489, 46] on p "This name conflicts with a built-in purpose or income source. Please choose a d…" at bounding box center [446, 42] width 164 height 48
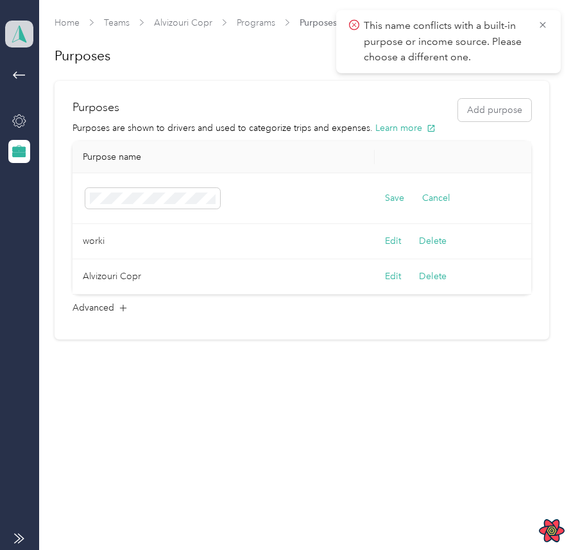
click at [30, 42] on span at bounding box center [19, 34] width 28 height 27
click at [80, 167] on div "Log out" at bounding box center [176, 164] width 325 height 22
